Goal: Navigation & Orientation: Understand site structure

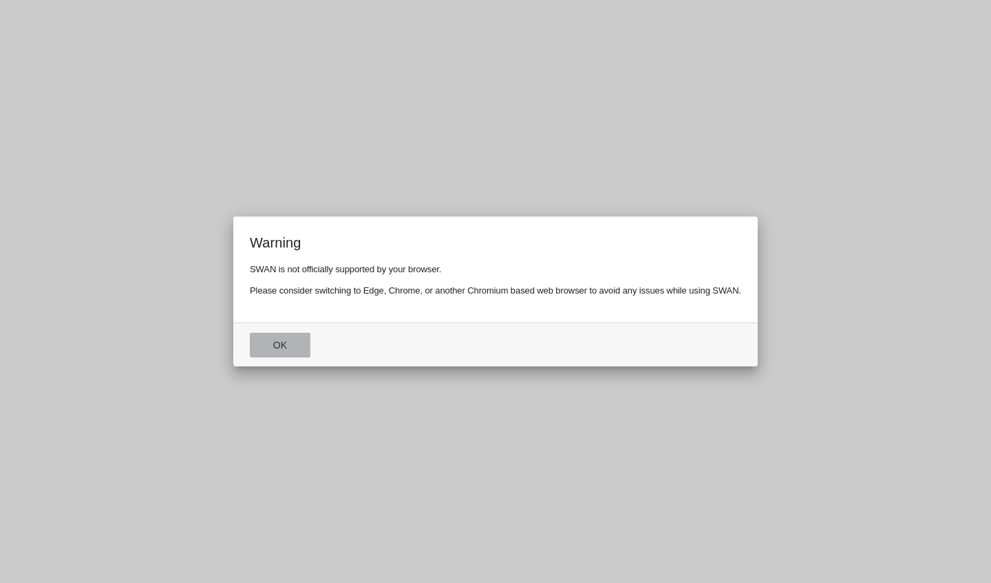
click at [290, 345] on button "Ok" at bounding box center [280, 345] width 61 height 25
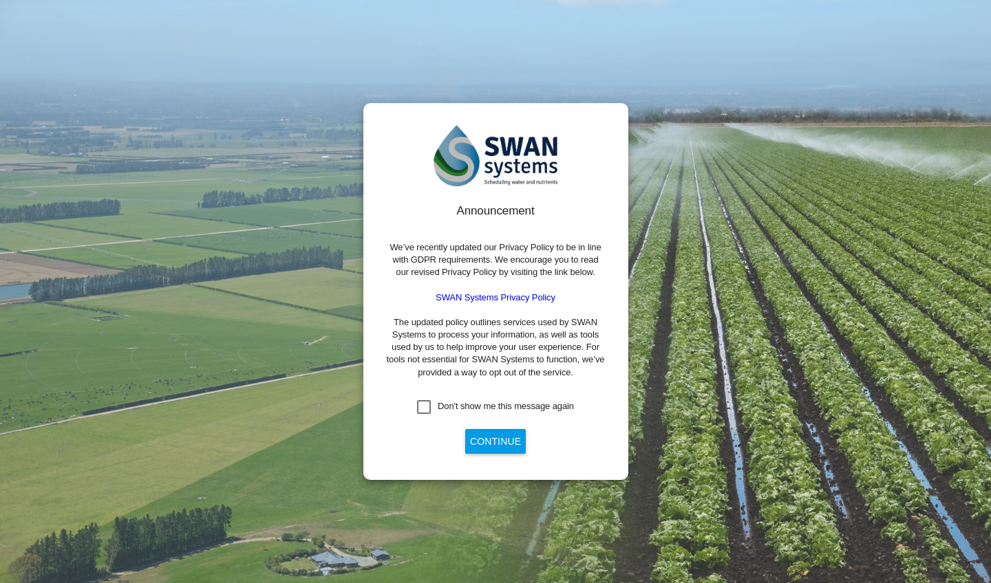
click at [425, 407] on div "Don't show me this message again" at bounding box center [424, 407] width 14 height 14
click at [483, 435] on button "Continue" at bounding box center [495, 441] width 61 height 25
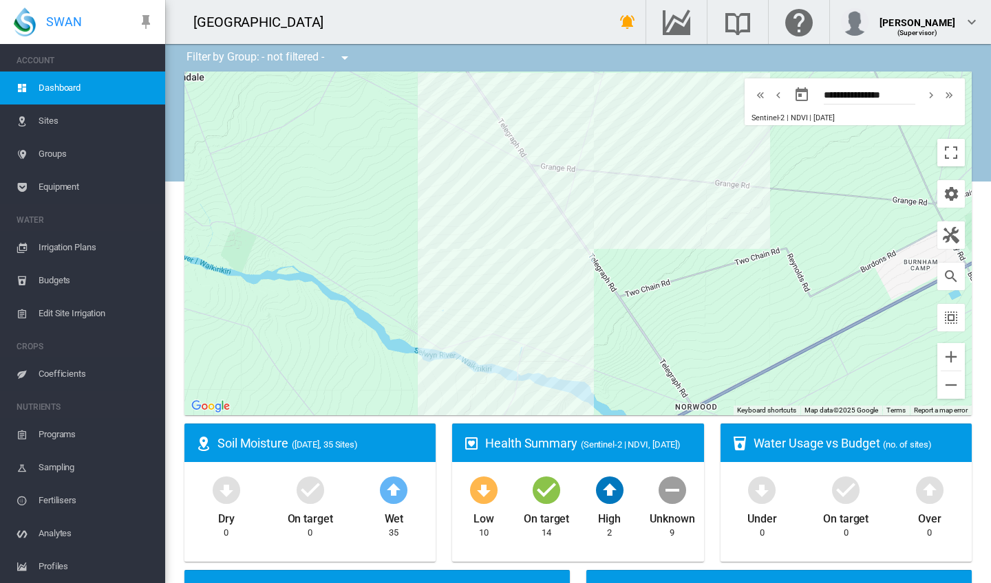
click at [59, 377] on span "Coefficients" at bounding box center [97, 374] width 116 height 33
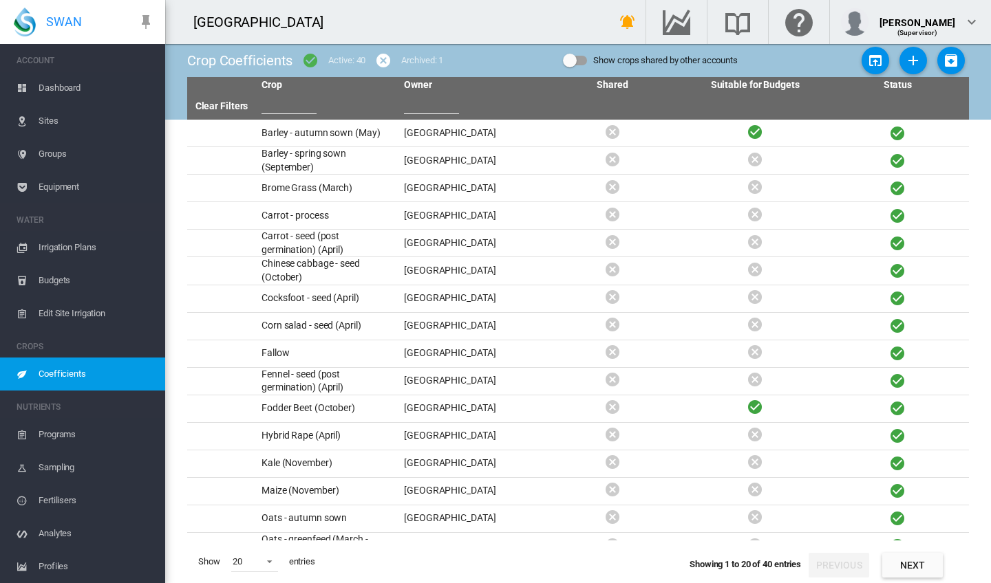
click at [52, 92] on span "Dashboard" at bounding box center [97, 88] width 116 height 33
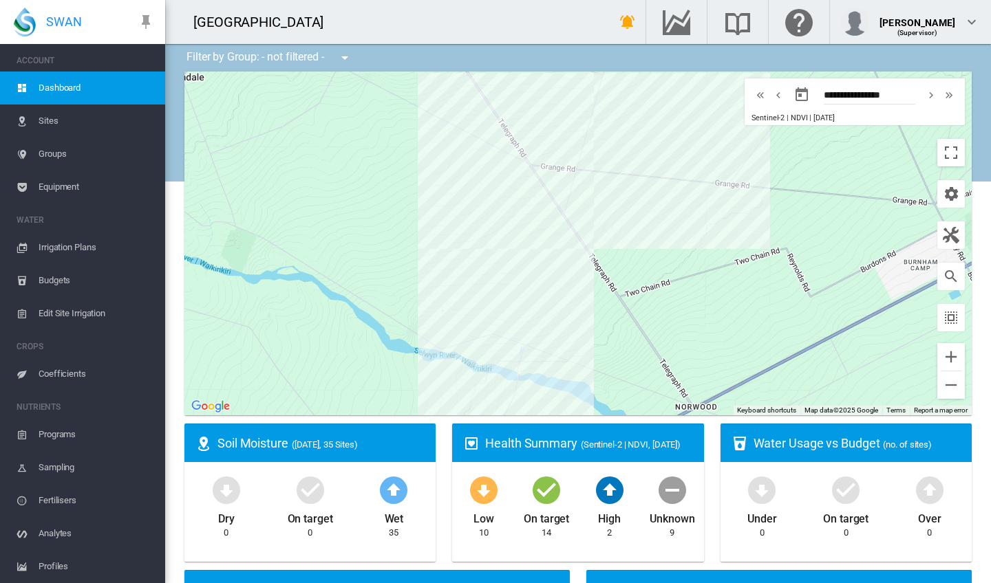
click at [54, 124] on span "Sites" at bounding box center [97, 121] width 116 height 33
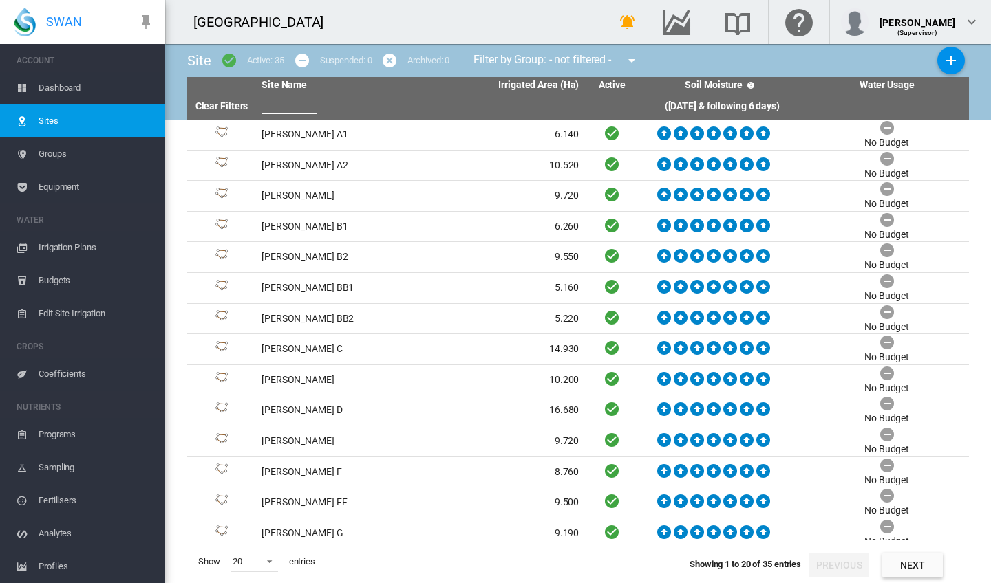
click at [47, 149] on span "Groups" at bounding box center [97, 154] width 116 height 33
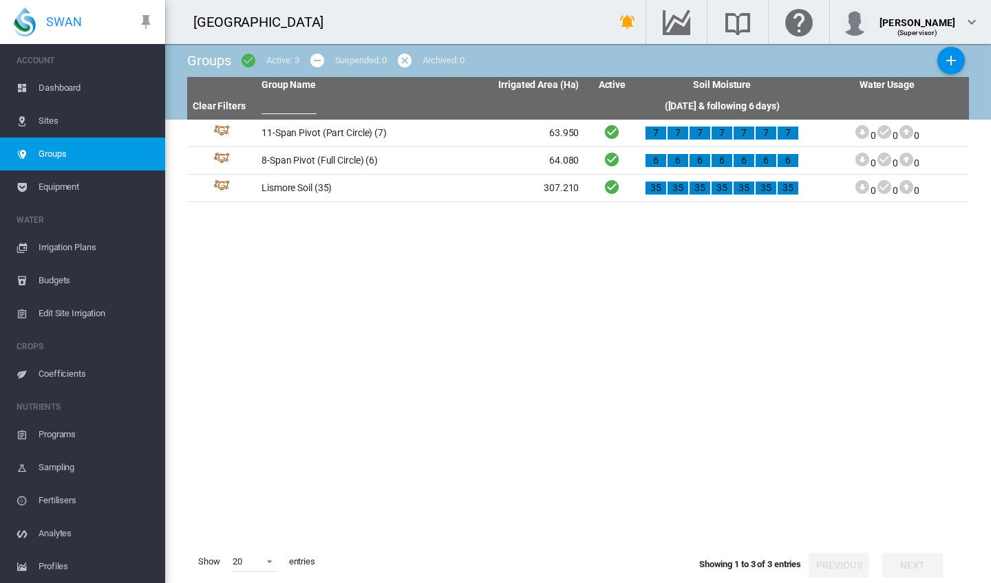
click at [54, 186] on span "Equipment" at bounding box center [97, 187] width 116 height 33
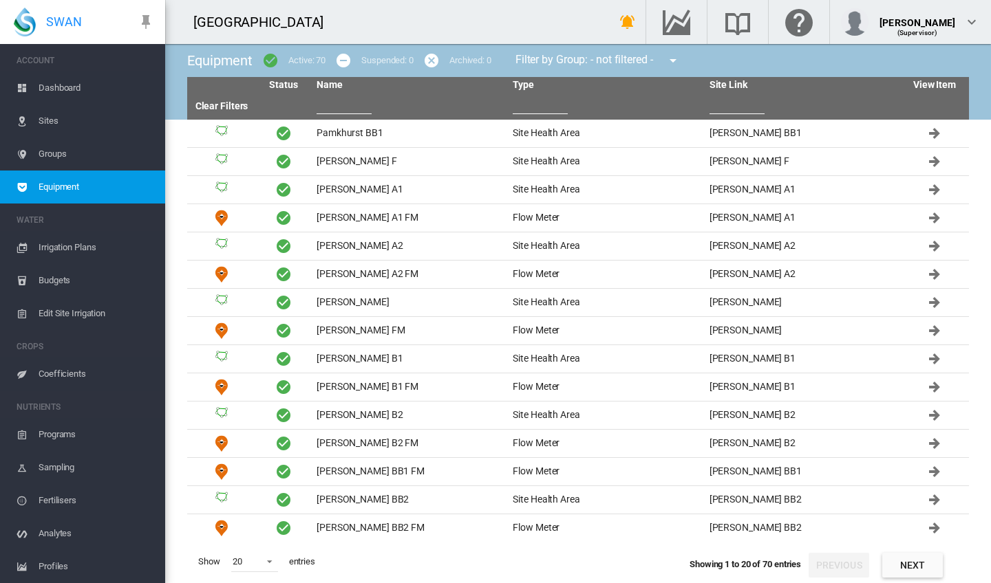
click at [50, 90] on span "Dashboard" at bounding box center [97, 88] width 116 height 33
